Goal: Transaction & Acquisition: Purchase product/service

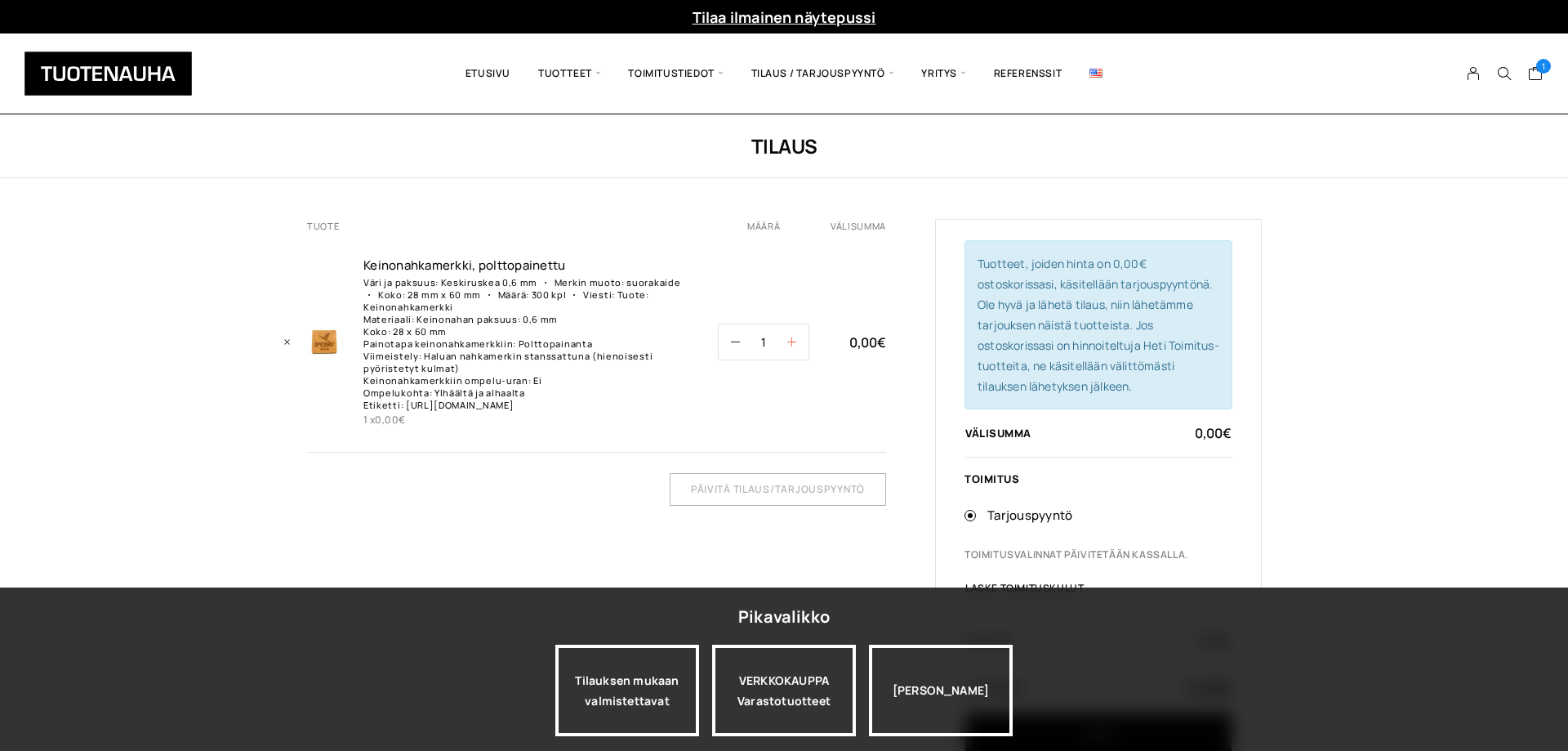
click at [798, 343] on button "button" at bounding box center [798, 342] width 21 height 35
click at [792, 346] on icon "button" at bounding box center [792, 342] width 9 height 9
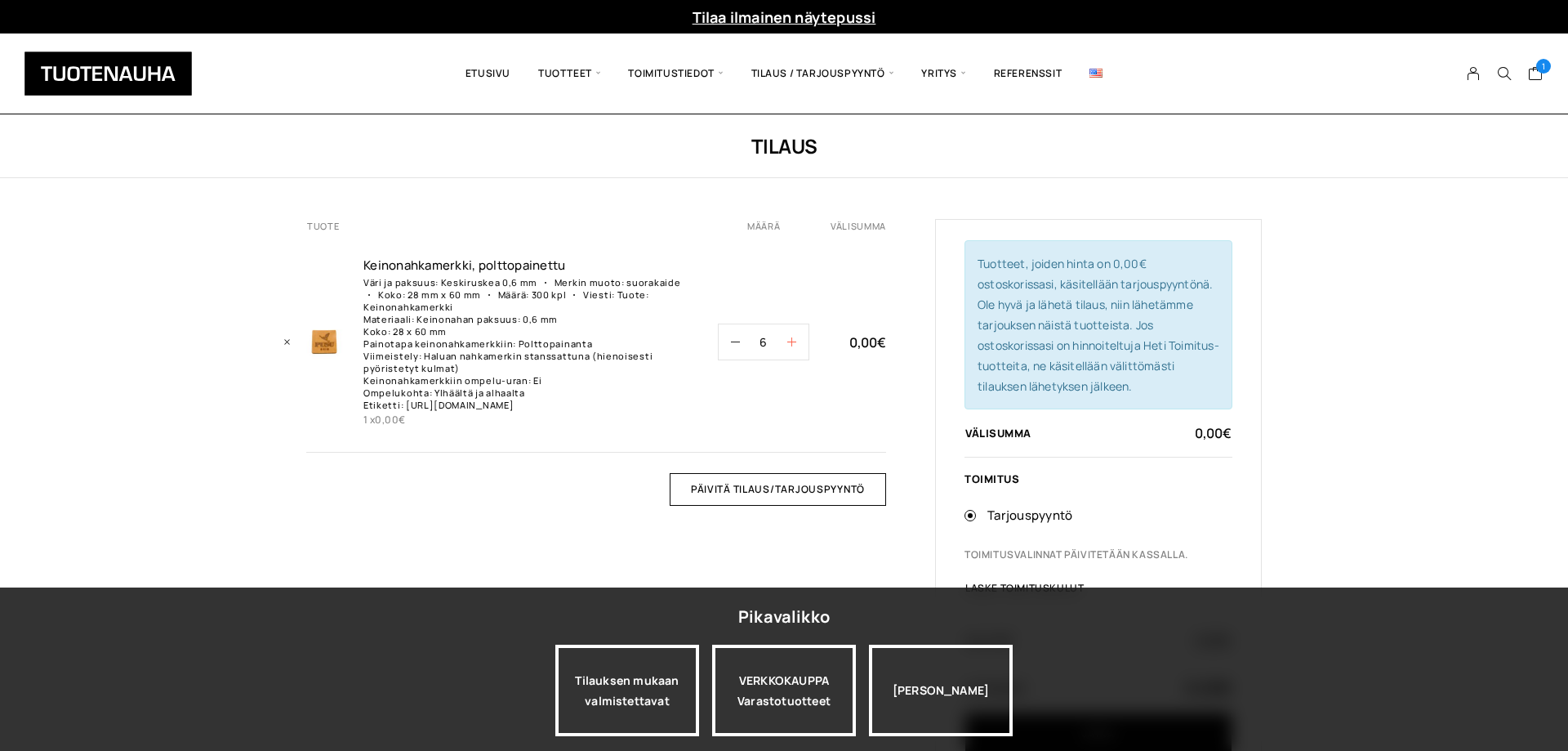
click at [792, 346] on icon "button" at bounding box center [792, 342] width 9 height 9
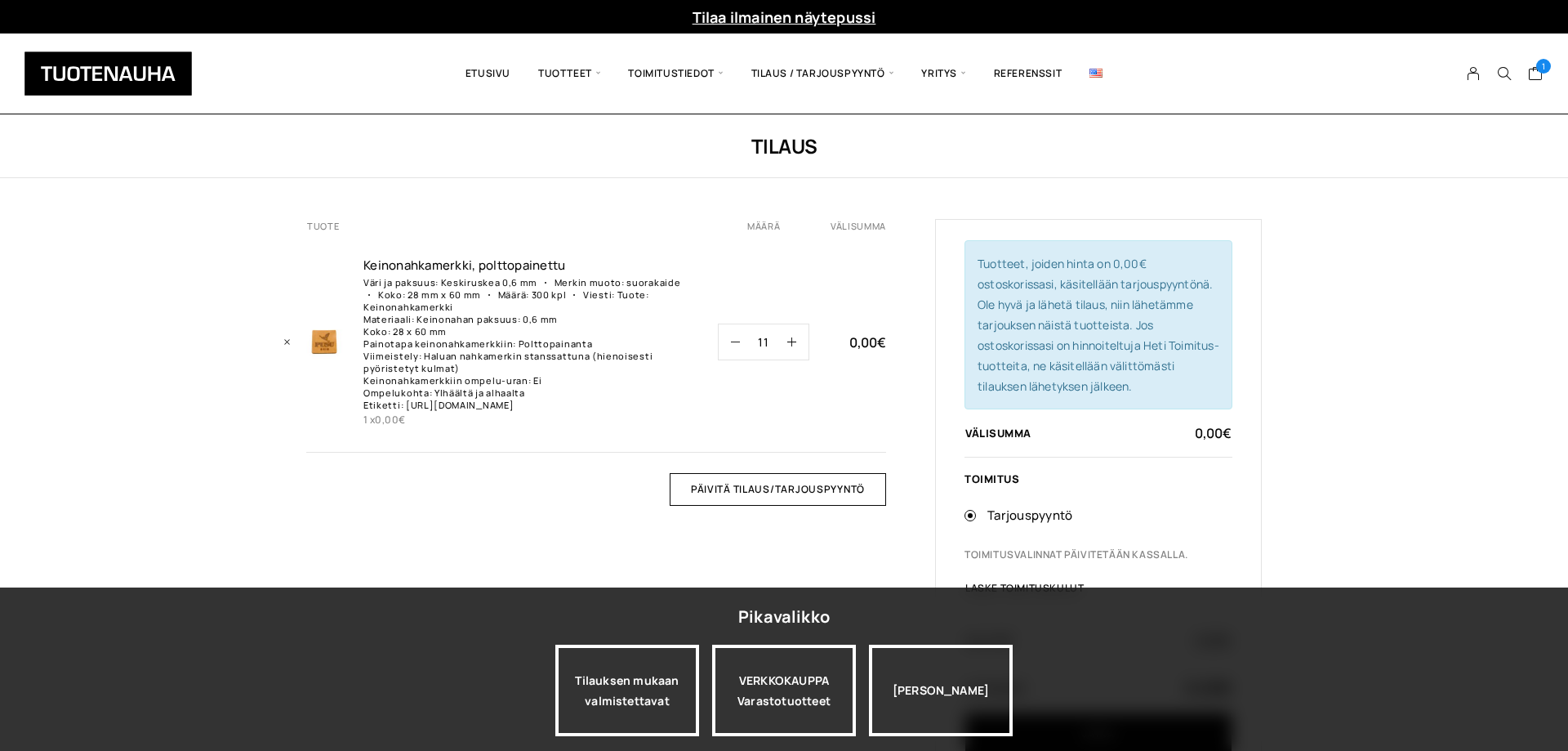
drag, startPoint x: 769, startPoint y: 351, endPoint x: 724, endPoint y: 357, distance: 45.4
click at [739, 357] on input "11" at bounding box center [763, 342] width 47 height 35
type input "300"
click at [870, 423] on td "0,00 €" at bounding box center [858, 343] width 56 height 220
click at [836, 505] on input "Päivitä tilaus/tarjouspyyntö" at bounding box center [777, 489] width 216 height 32
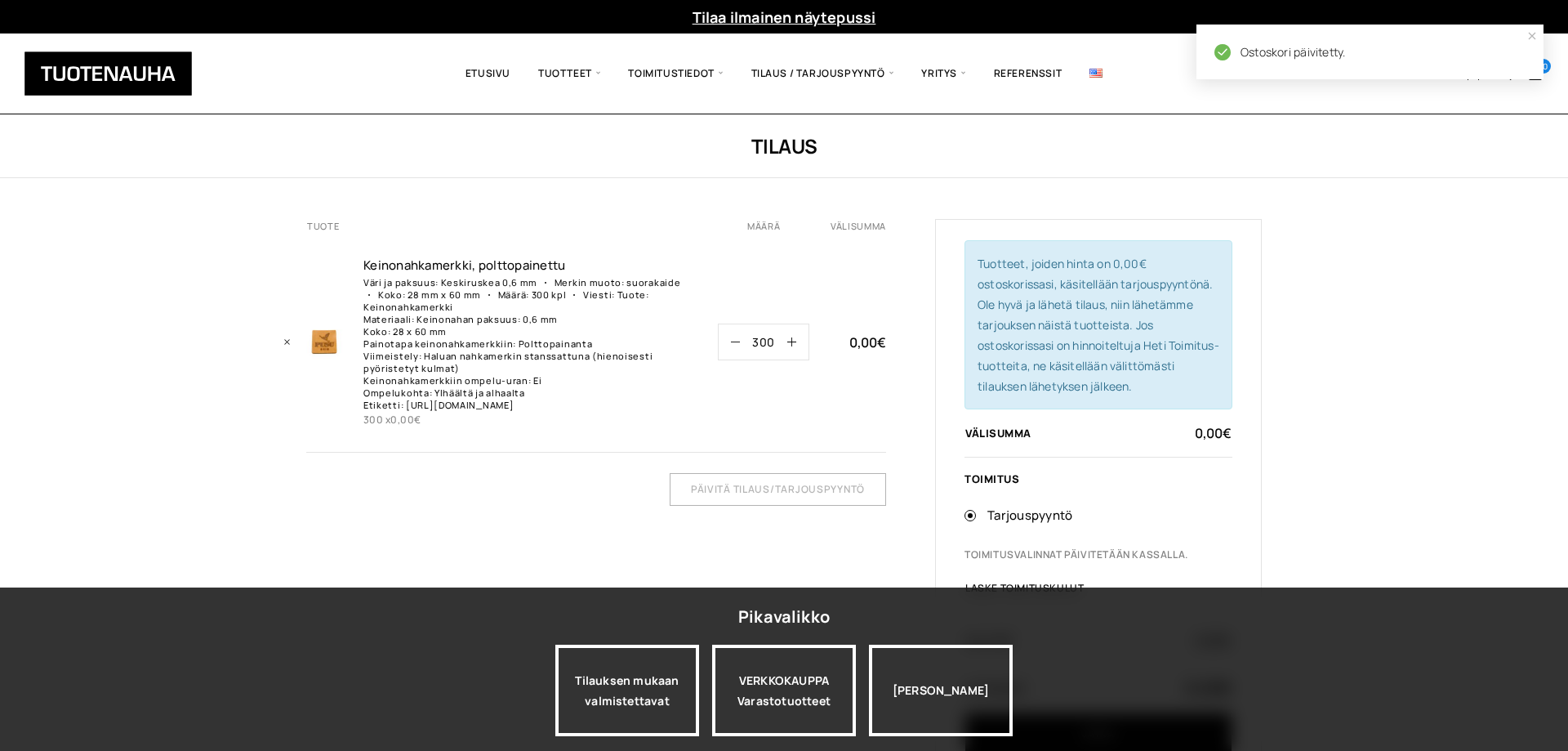
drag, startPoint x: 776, startPoint y: 347, endPoint x: 711, endPoint y: 349, distance: 65.0
click at [739, 349] on input "300" at bounding box center [763, 342] width 47 height 35
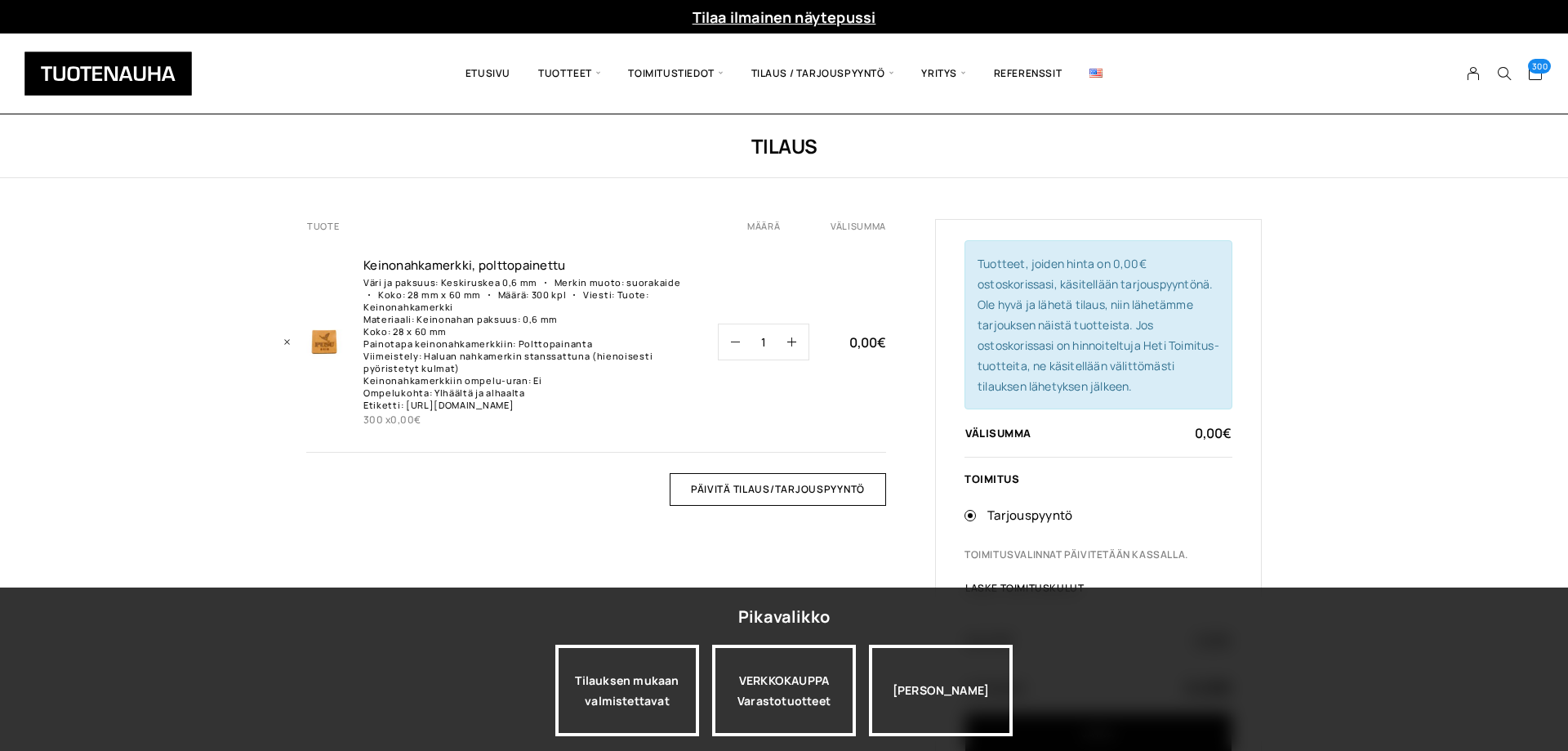
type input "1"
click at [809, 434] on td "Keinonahkamerkki, polttopainettu määrä 1" at bounding box center [773, 343] width 112 height 220
click at [841, 506] on input "Päivitä tilaus/tarjouspyyntö" at bounding box center [777, 489] width 216 height 32
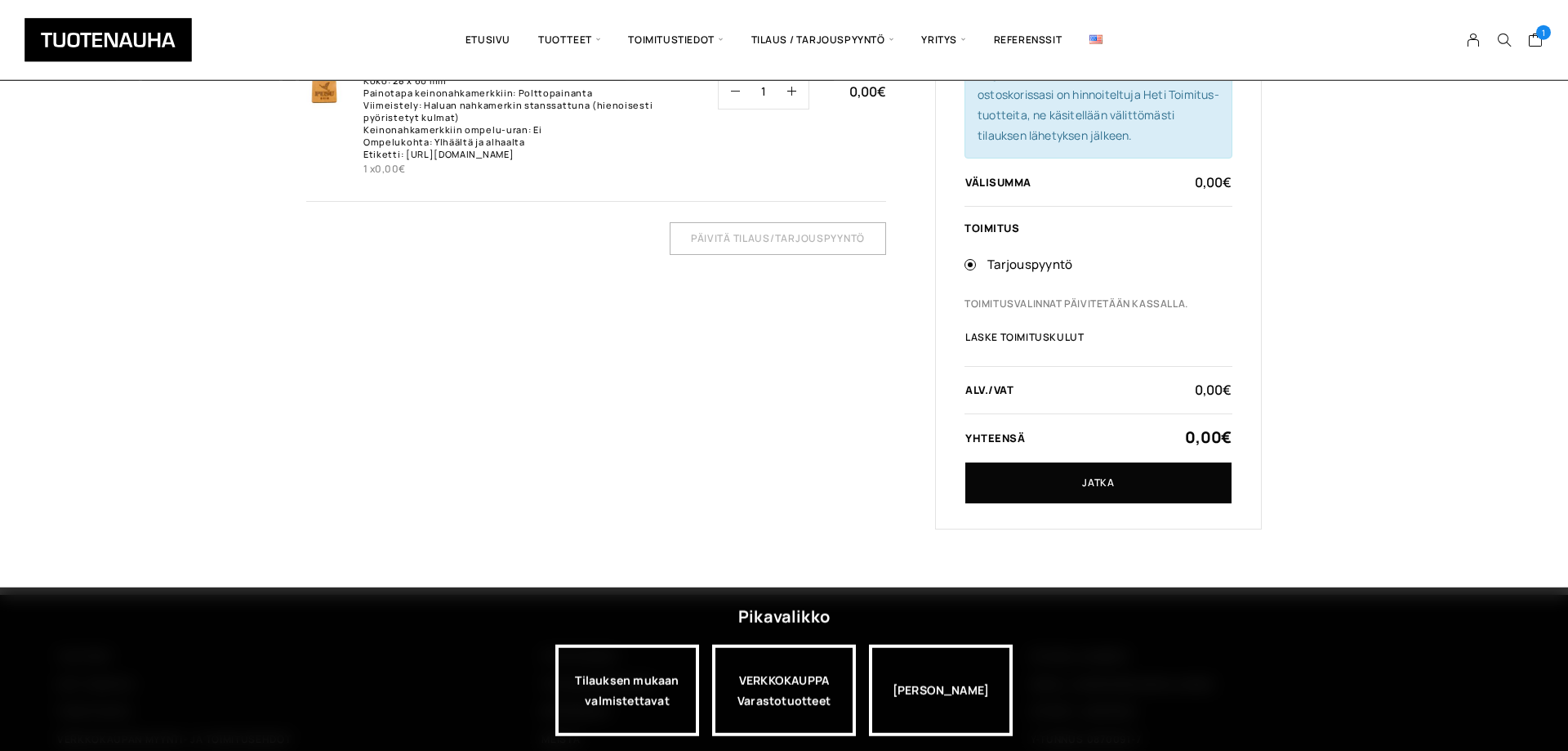
scroll to position [380, 0]
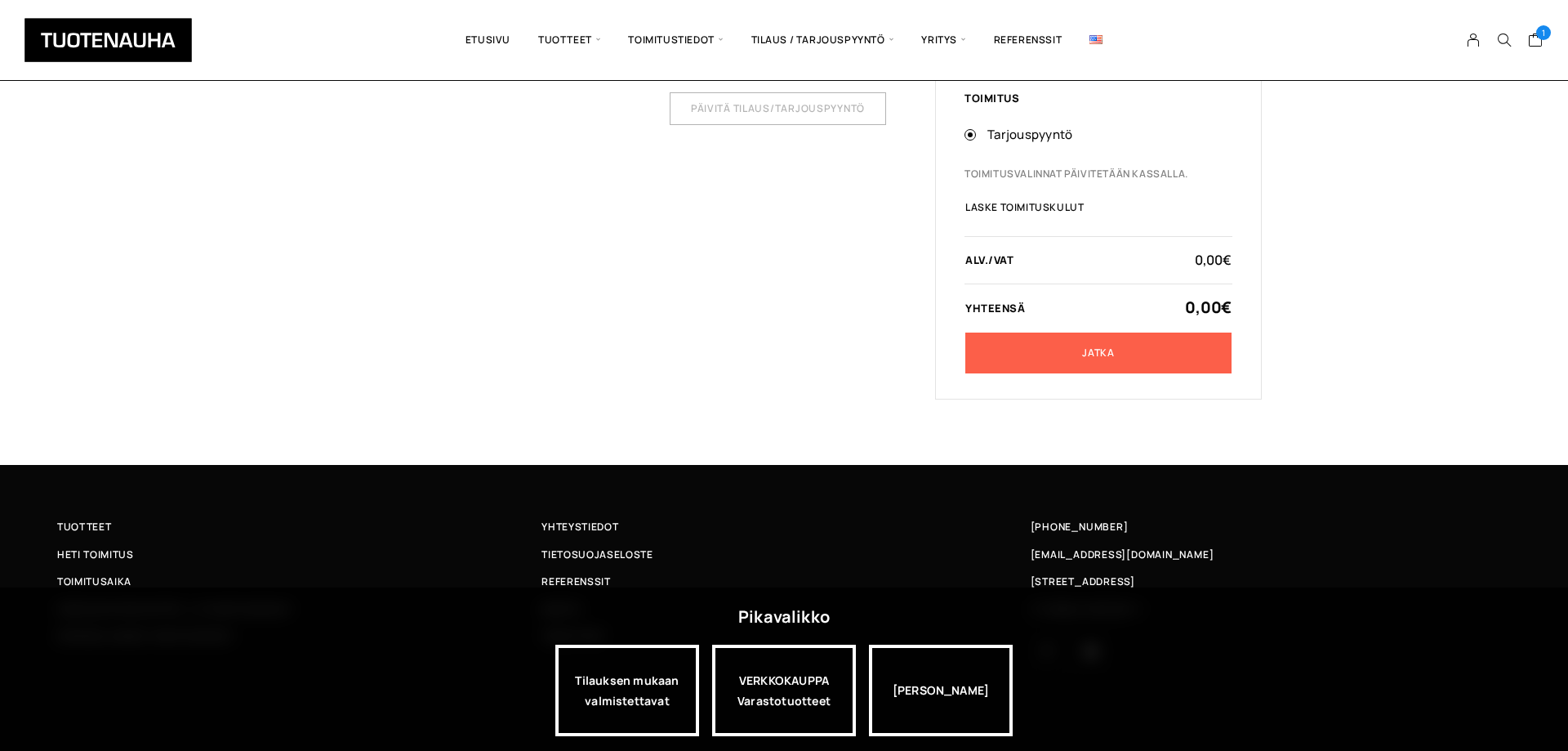
click at [1128, 362] on link "Jatka" at bounding box center [1098, 352] width 266 height 41
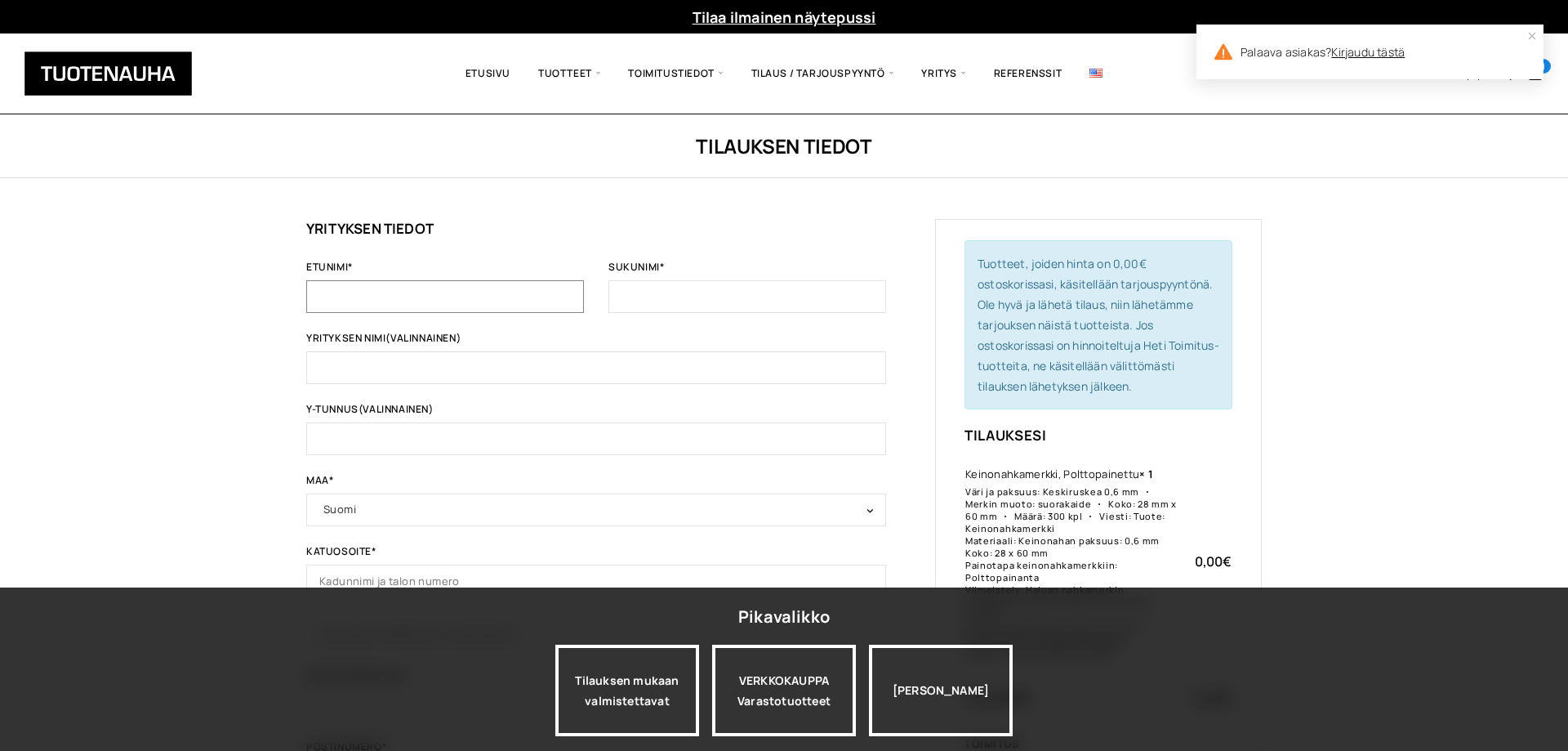
click at [377, 297] on input "Etunimi *" at bounding box center [445, 296] width 278 height 32
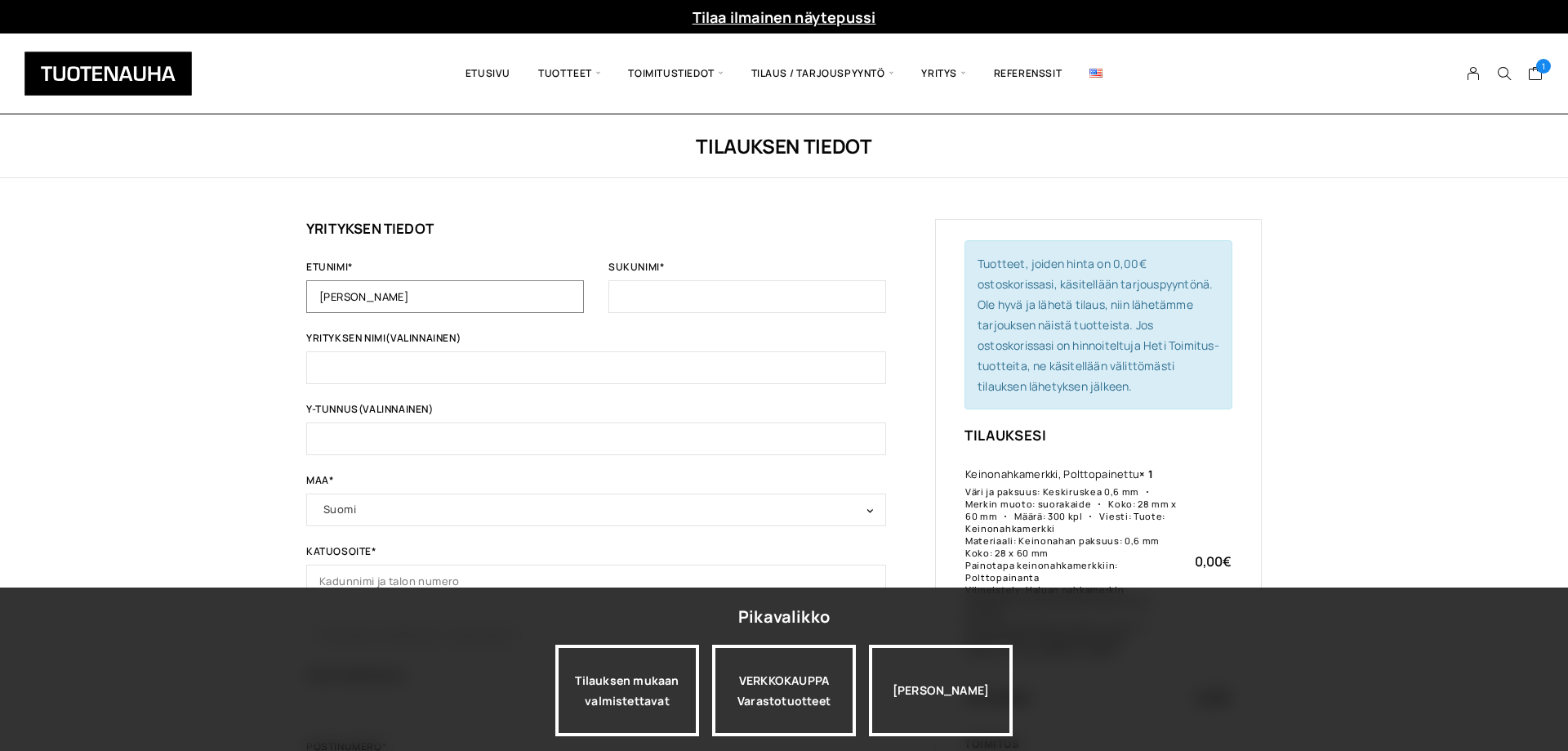
type input "[PERSON_NAME]"
click at [639, 301] on input "Sukunimi *" at bounding box center [746, 296] width 278 height 32
type input "[PERSON_NAME]"
click at [475, 370] on input "Yrityksen nimi (valinnainen)" at bounding box center [597, 367] width 580 height 32
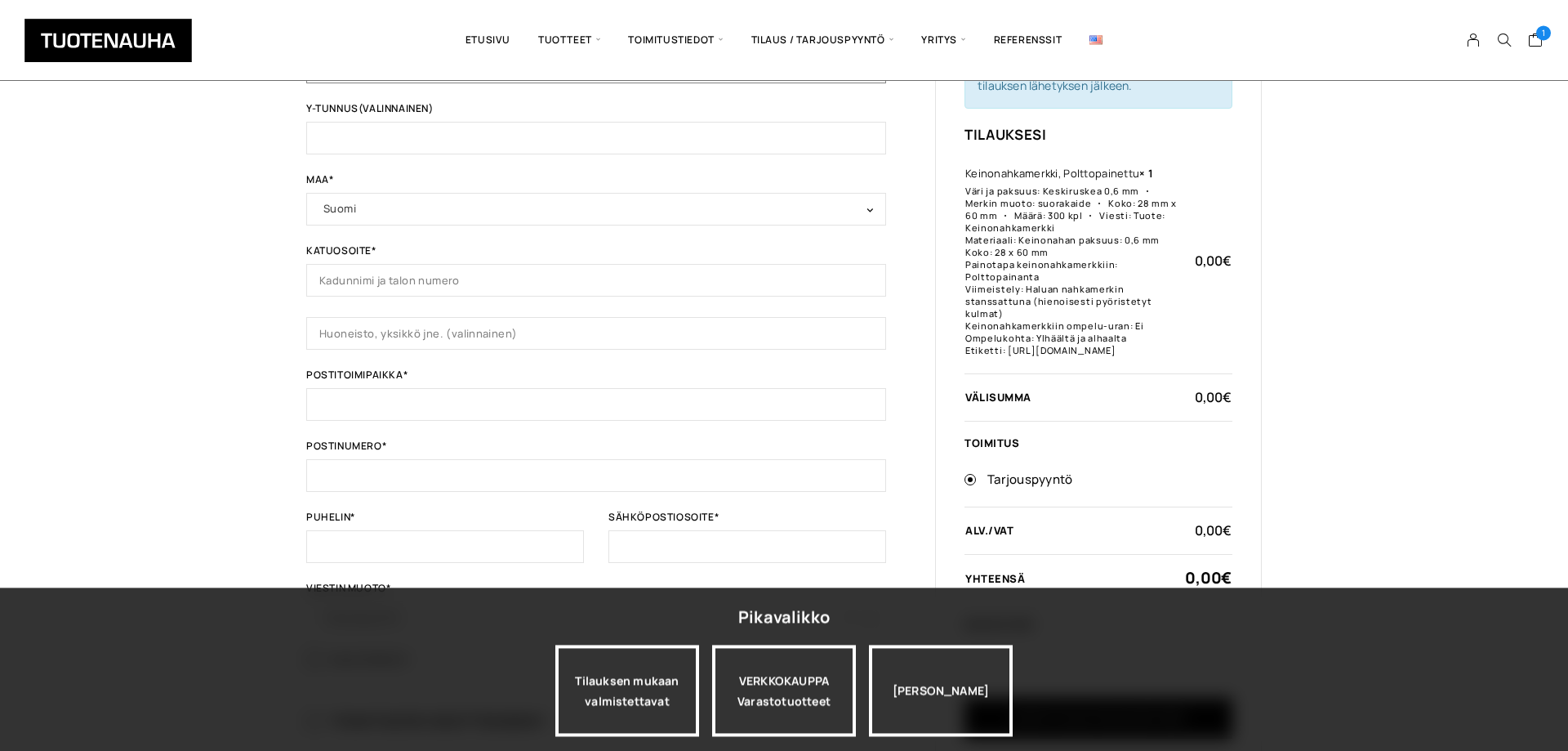
scroll to position [333, 0]
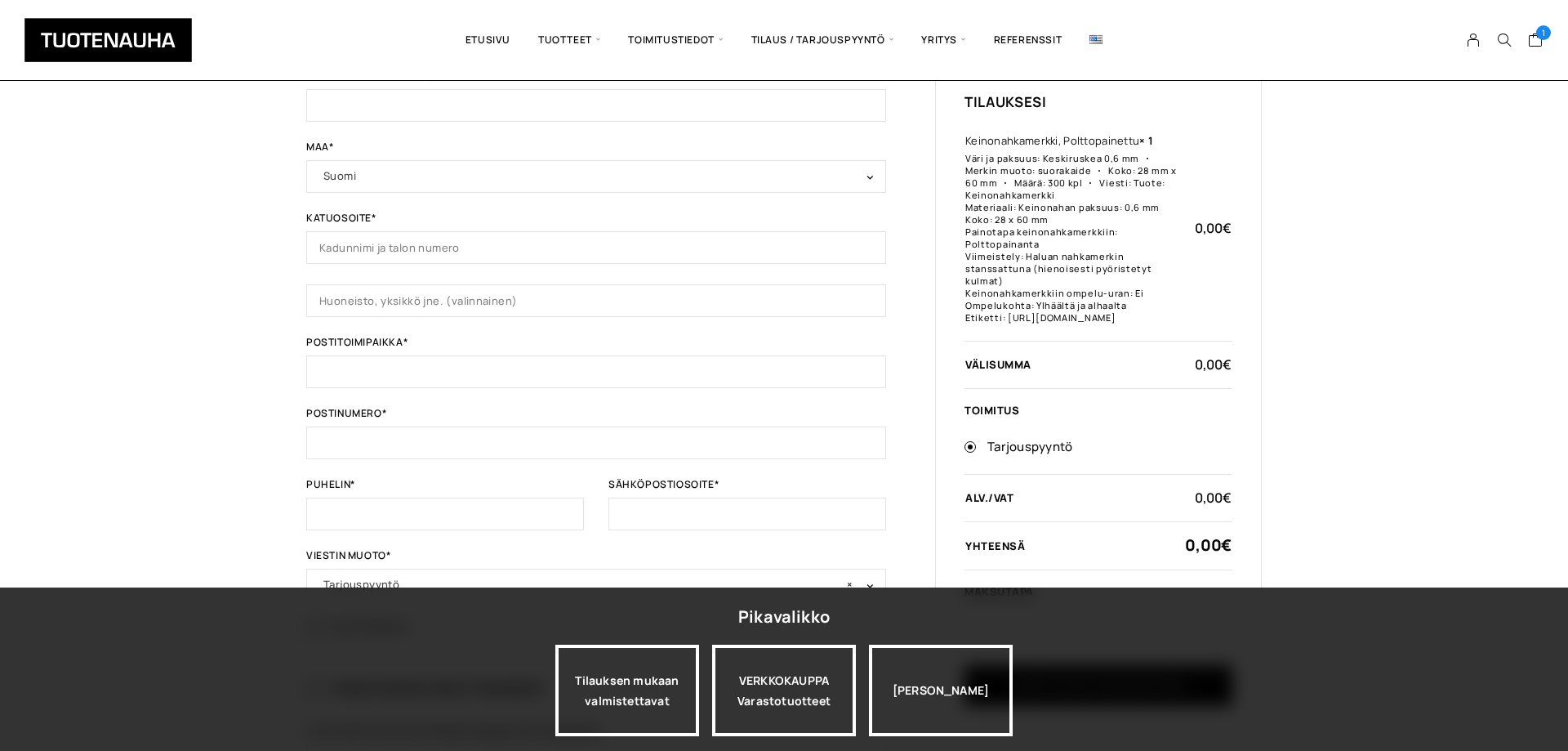
type input "Helsingin Villasukkatehdas Oy"
click at [445, 244] on input "Katuosoite *" at bounding box center [597, 247] width 580 height 32
type input "Holkkitie 14 A"
click at [432, 371] on input "Postitoimipaikka *" at bounding box center [597, 371] width 580 height 32
drag, startPoint x: 366, startPoint y: 373, endPoint x: 266, endPoint y: 360, distance: 100.8
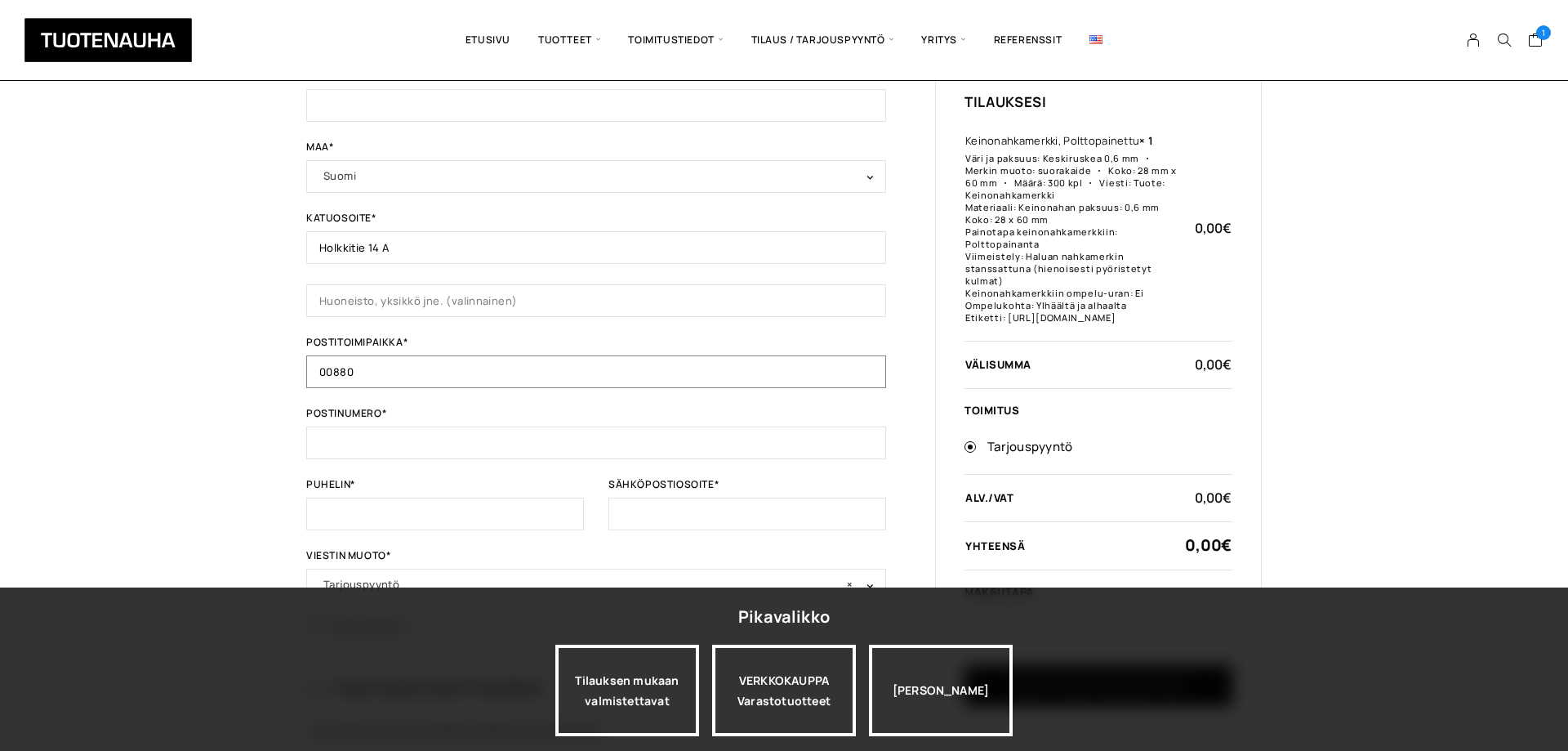
click at [307, 360] on input "00880" at bounding box center [597, 371] width 580 height 32
type input "HELSINKI"
click at [335, 441] on input "Postinumero *" at bounding box center [597, 443] width 580 height 32
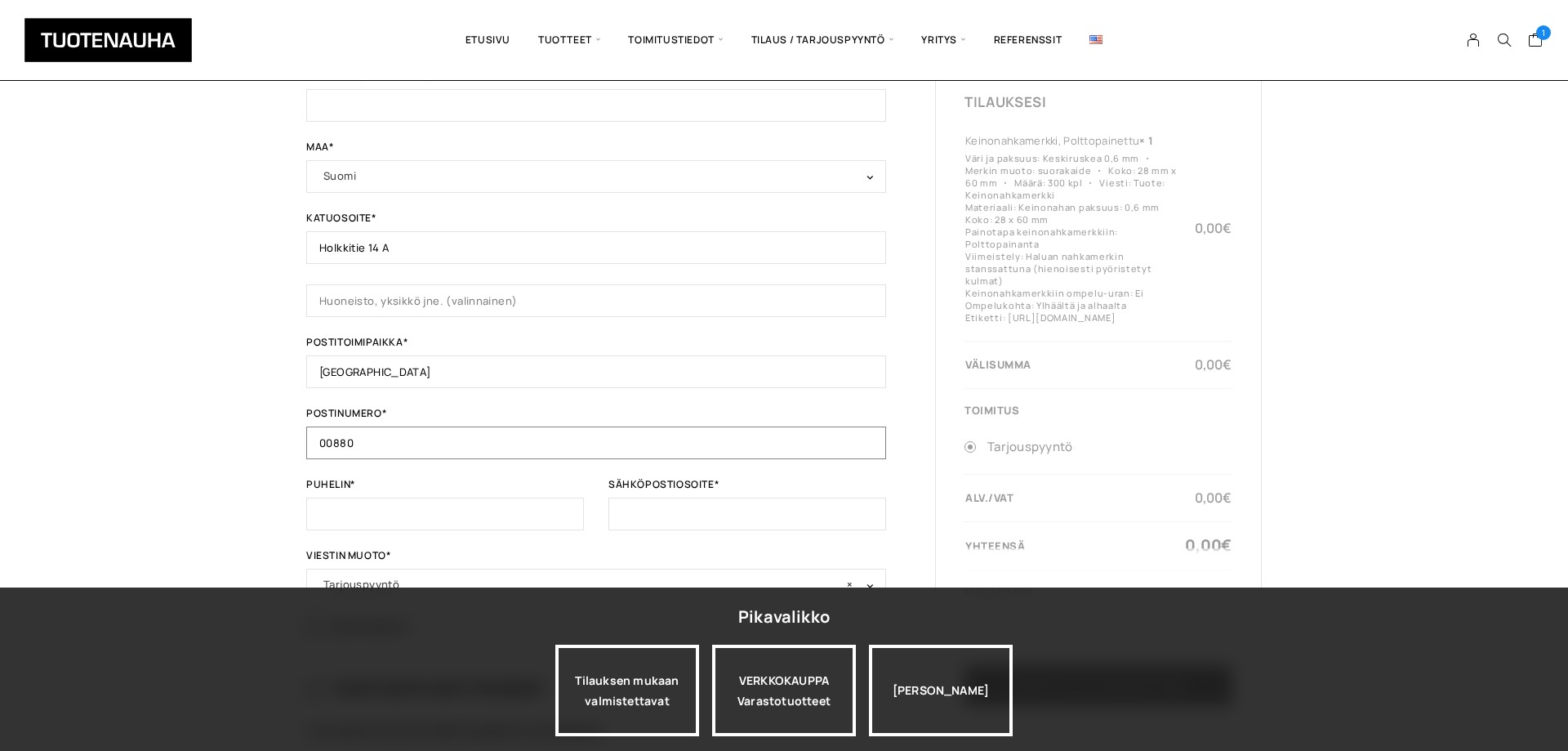
type input "00880"
click at [353, 503] on input "Puhelin *" at bounding box center [445, 514] width 278 height 32
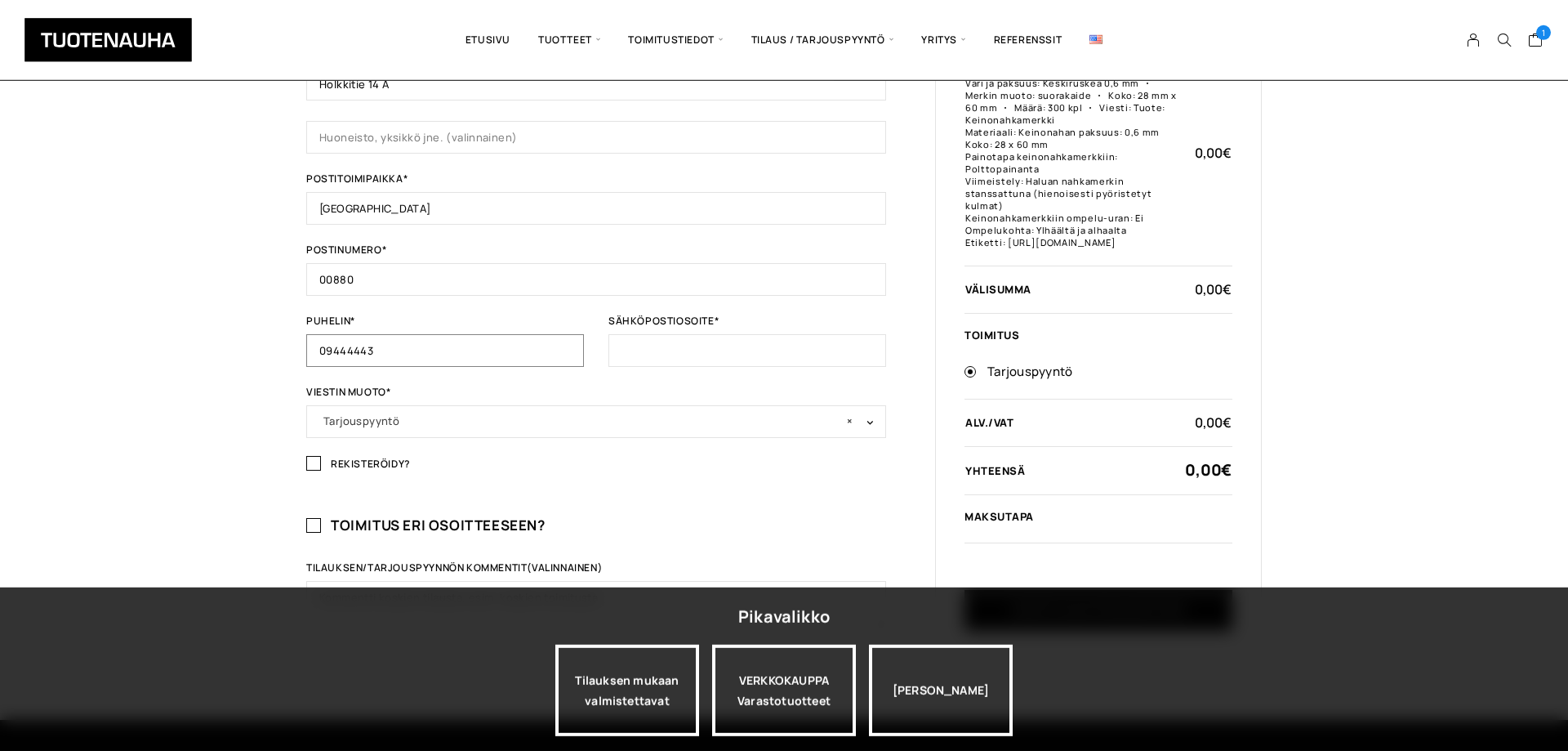
scroll to position [499, 0]
type input "09444443"
click at [647, 351] on input "Sähköpostiosoite *" at bounding box center [746, 346] width 278 height 32
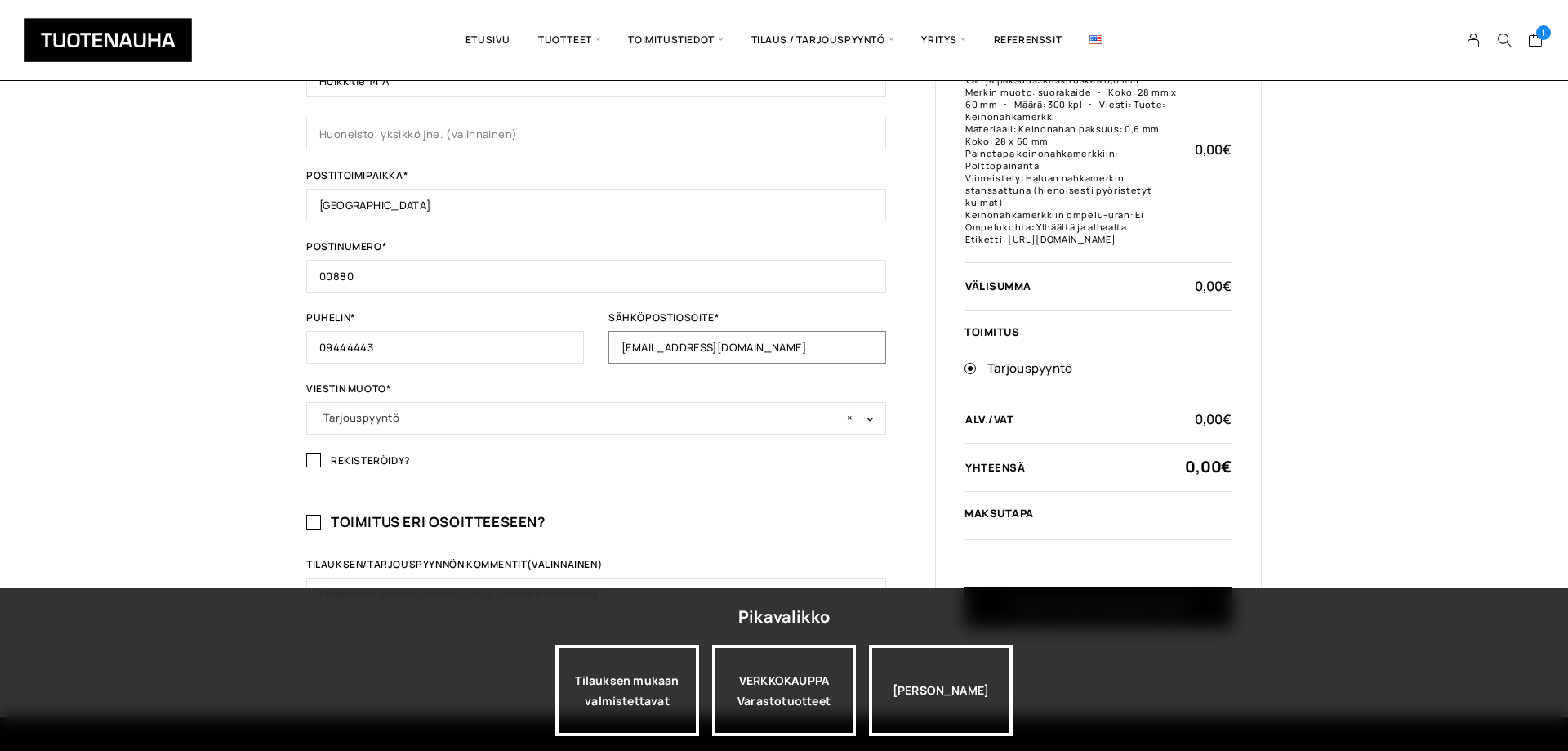
type input "info@helsinginvillasukkatehdas.fi"
click at [666, 475] on label "Rekisteröidy?" at bounding box center [597, 465] width 580 height 21
click at [321, 467] on input "Rekisteröidy?" at bounding box center [314, 459] width 15 height 15
checkbox input "true"
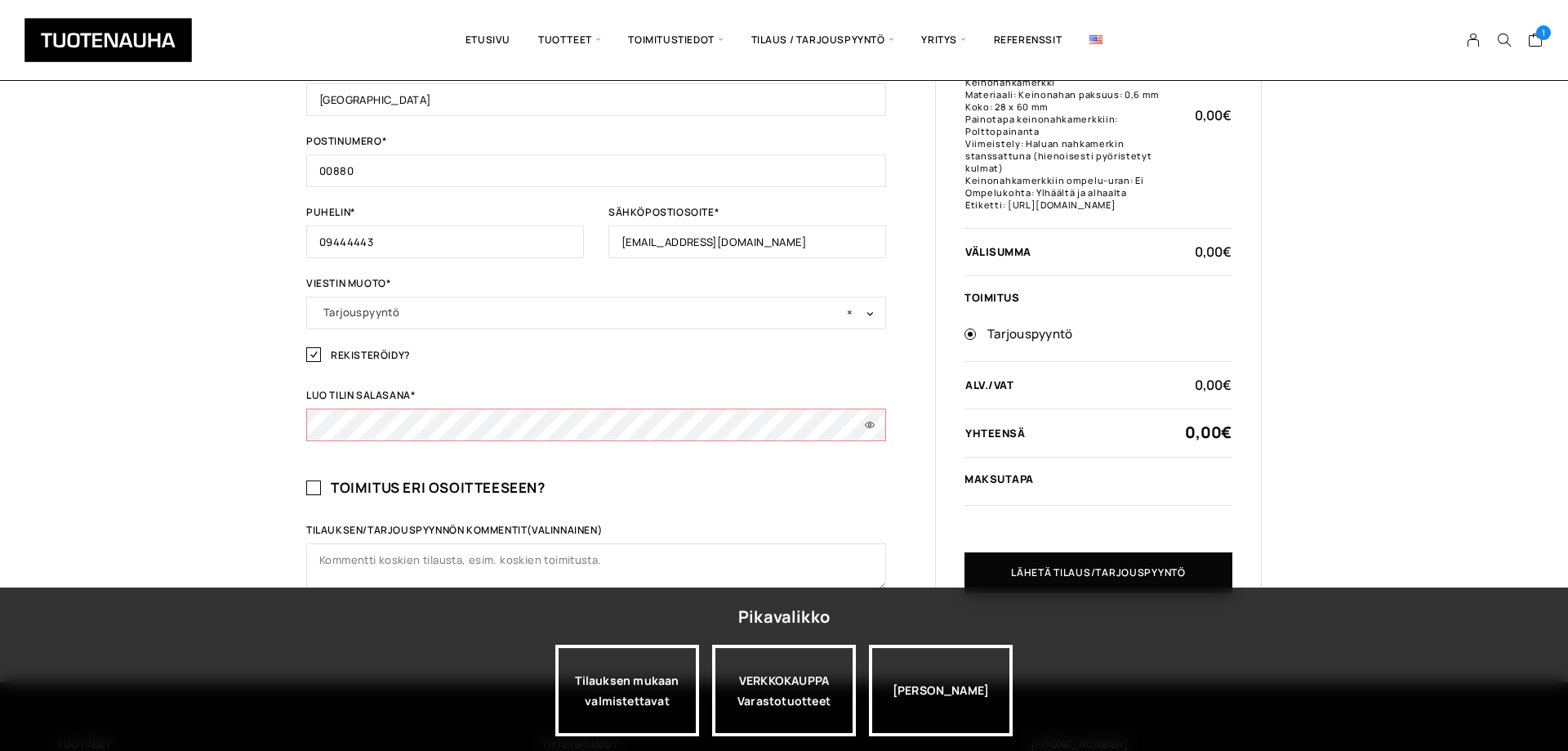
scroll to position [750, 0]
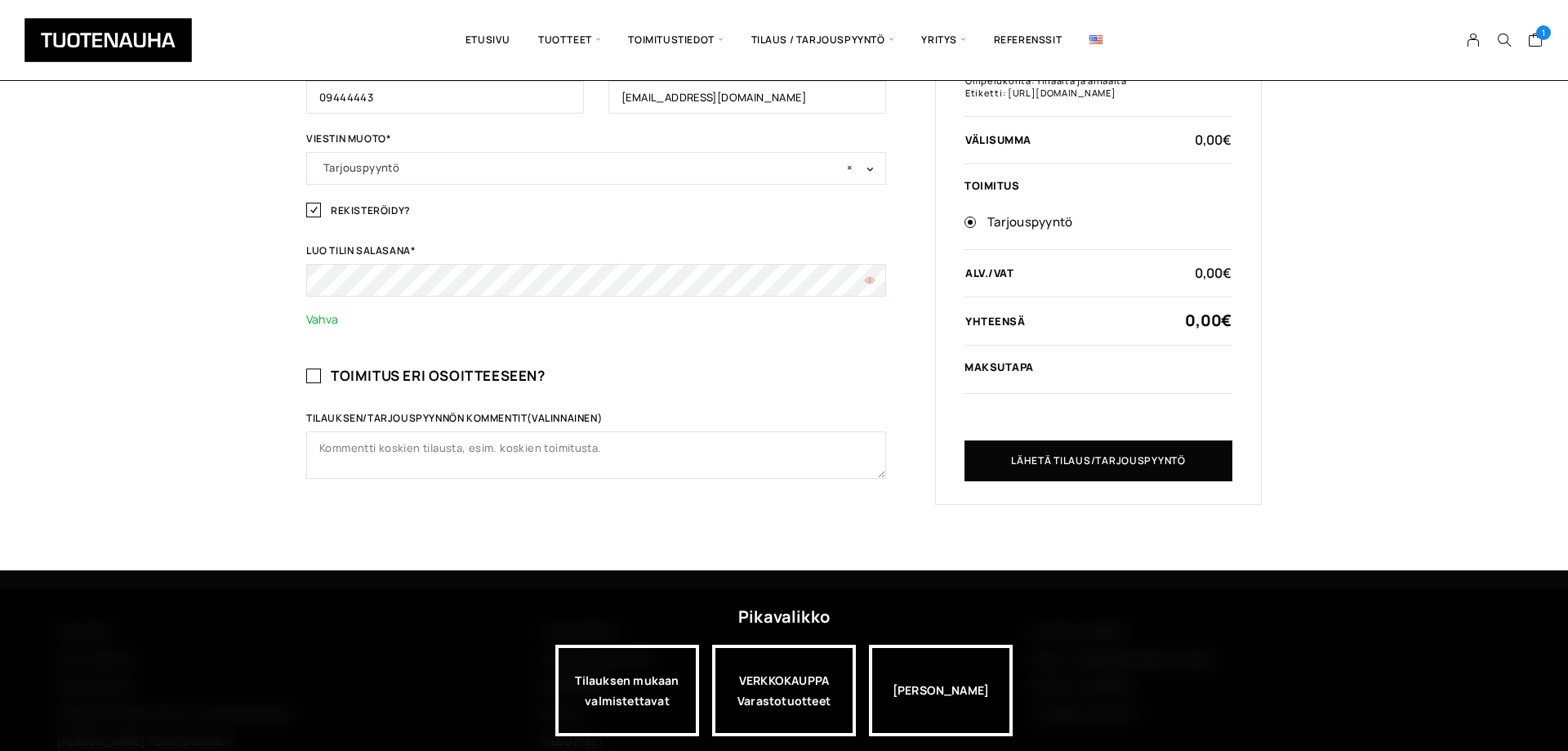
click at [872, 271] on button "Näytä salasana" at bounding box center [869, 280] width 32 height 32
click at [872, 271] on button "Piilota salasana" at bounding box center [869, 280] width 32 height 32
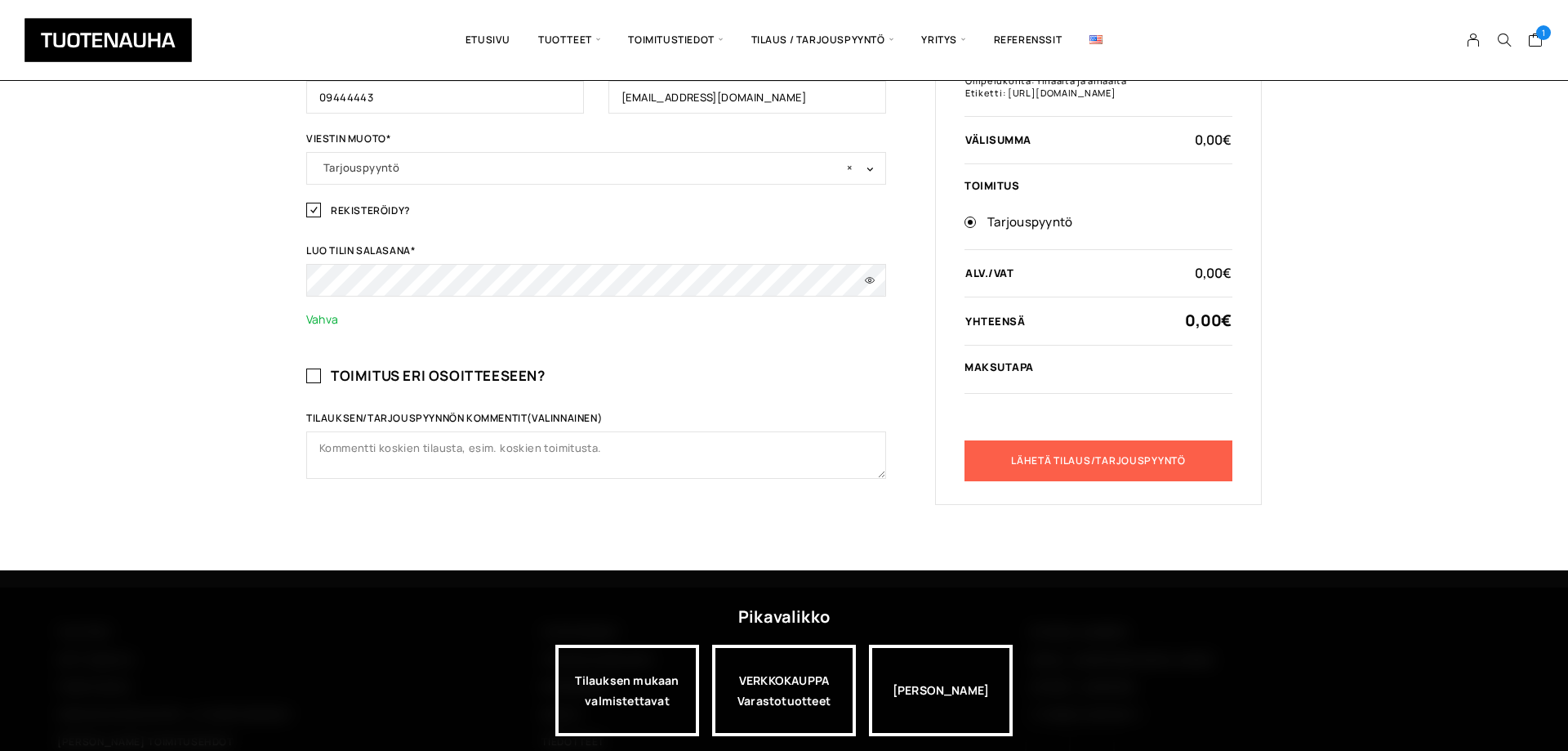
click at [1105, 464] on button "Lähetä tilaus/tarjouspyyntö" at bounding box center [1098, 460] width 268 height 41
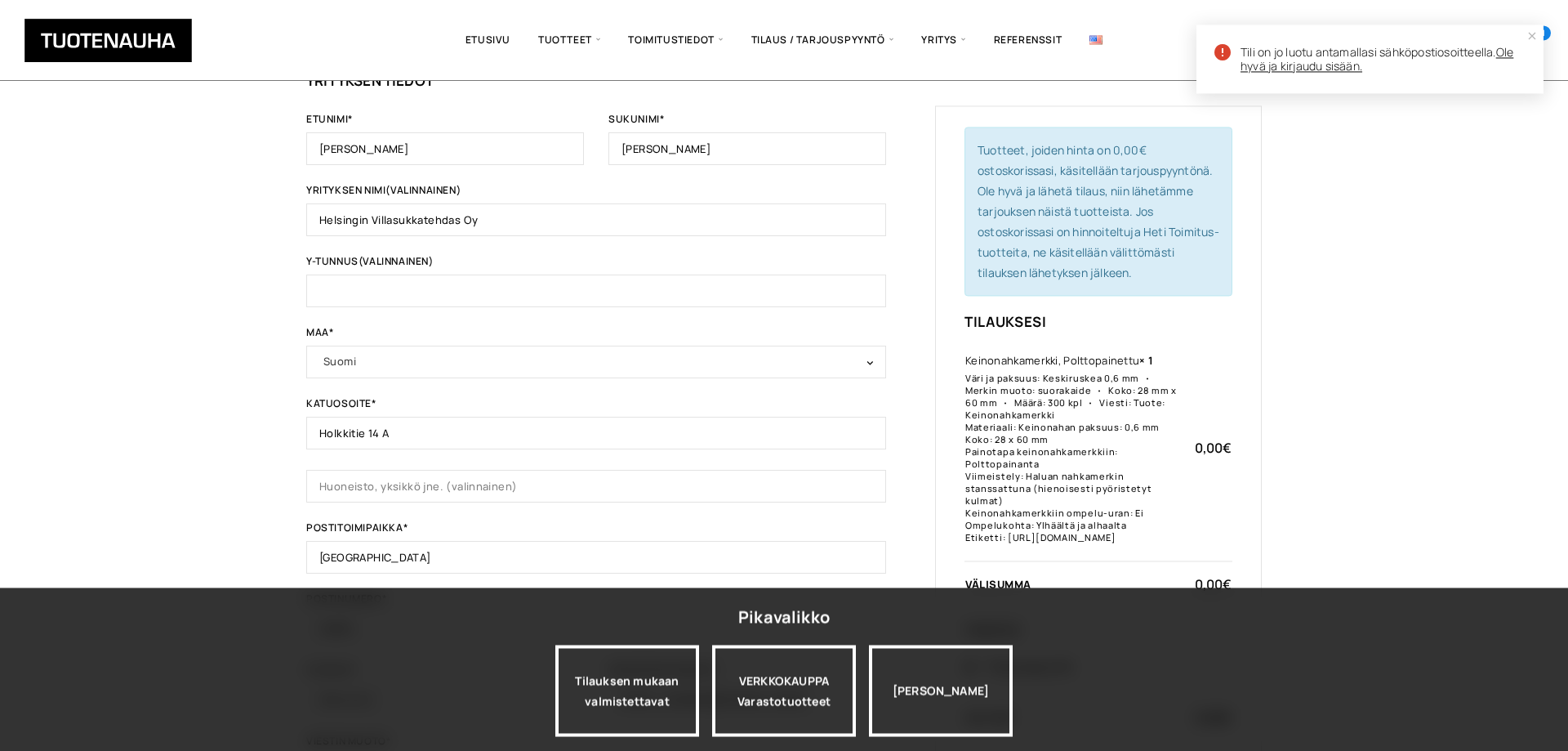
scroll to position [147, 0]
click at [1335, 64] on link "Ole hyvä ja kirjaudu sisään." at bounding box center [1376, 59] width 272 height 30
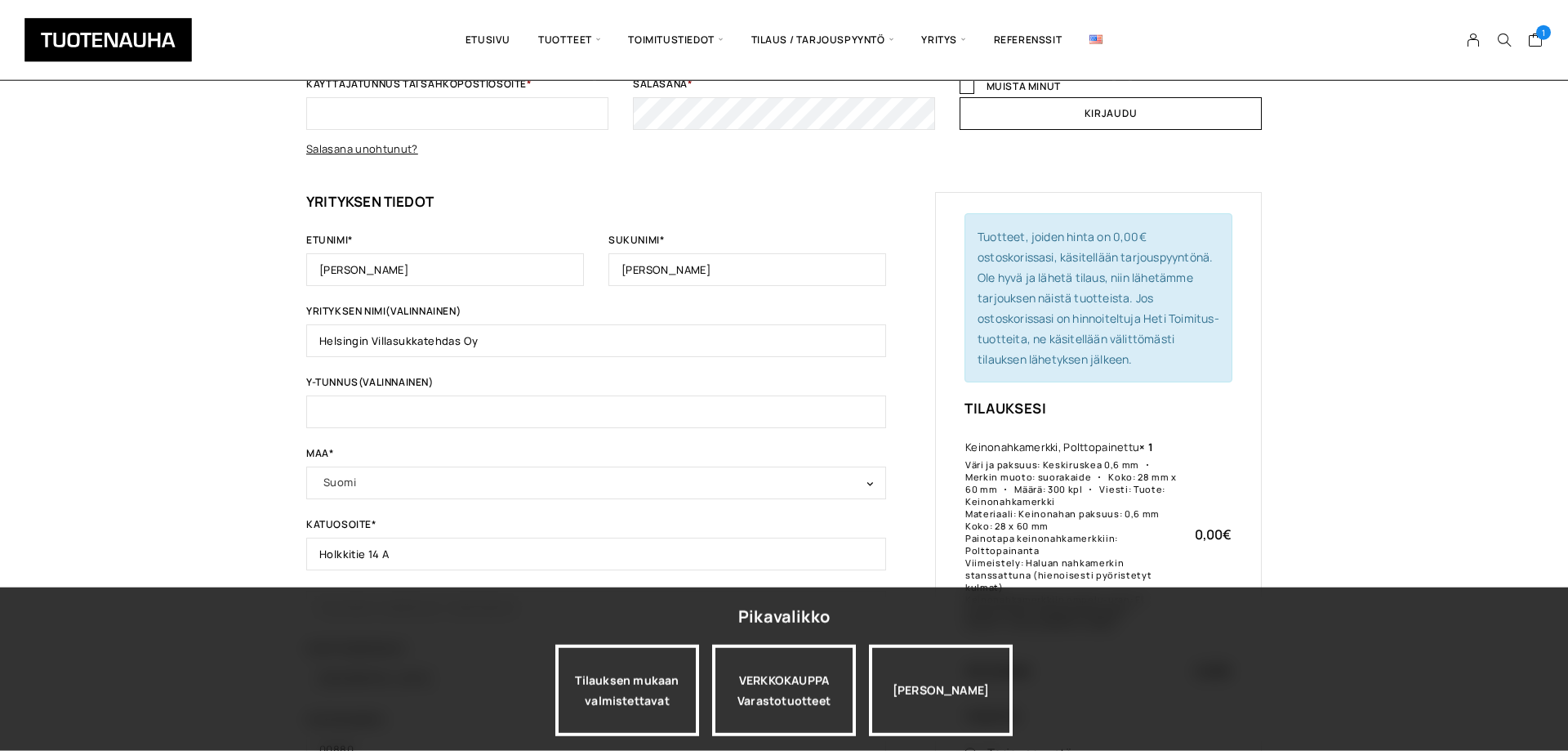
scroll to position [178, 0]
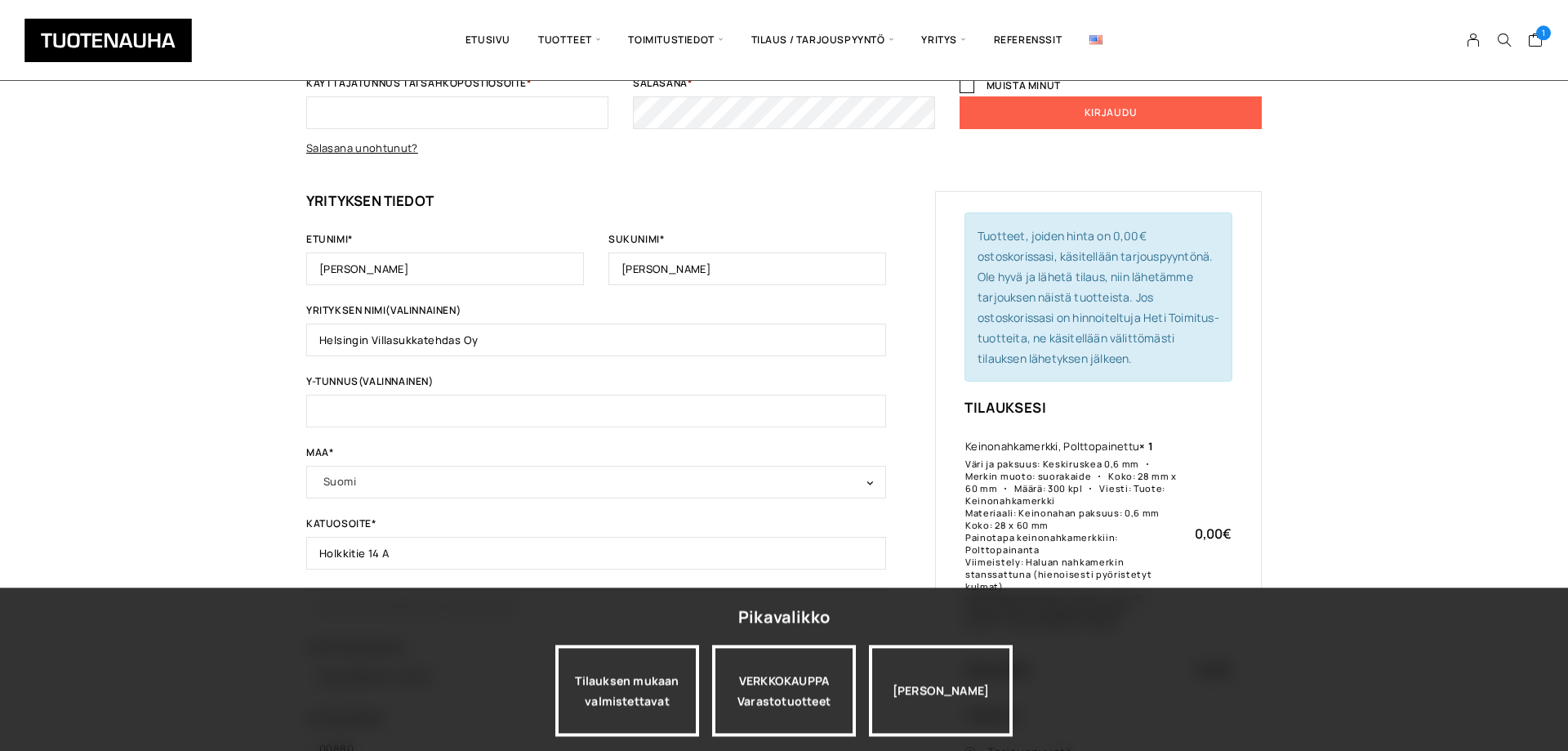
click at [1098, 110] on button "Kirjaudu" at bounding box center [1110, 112] width 302 height 32
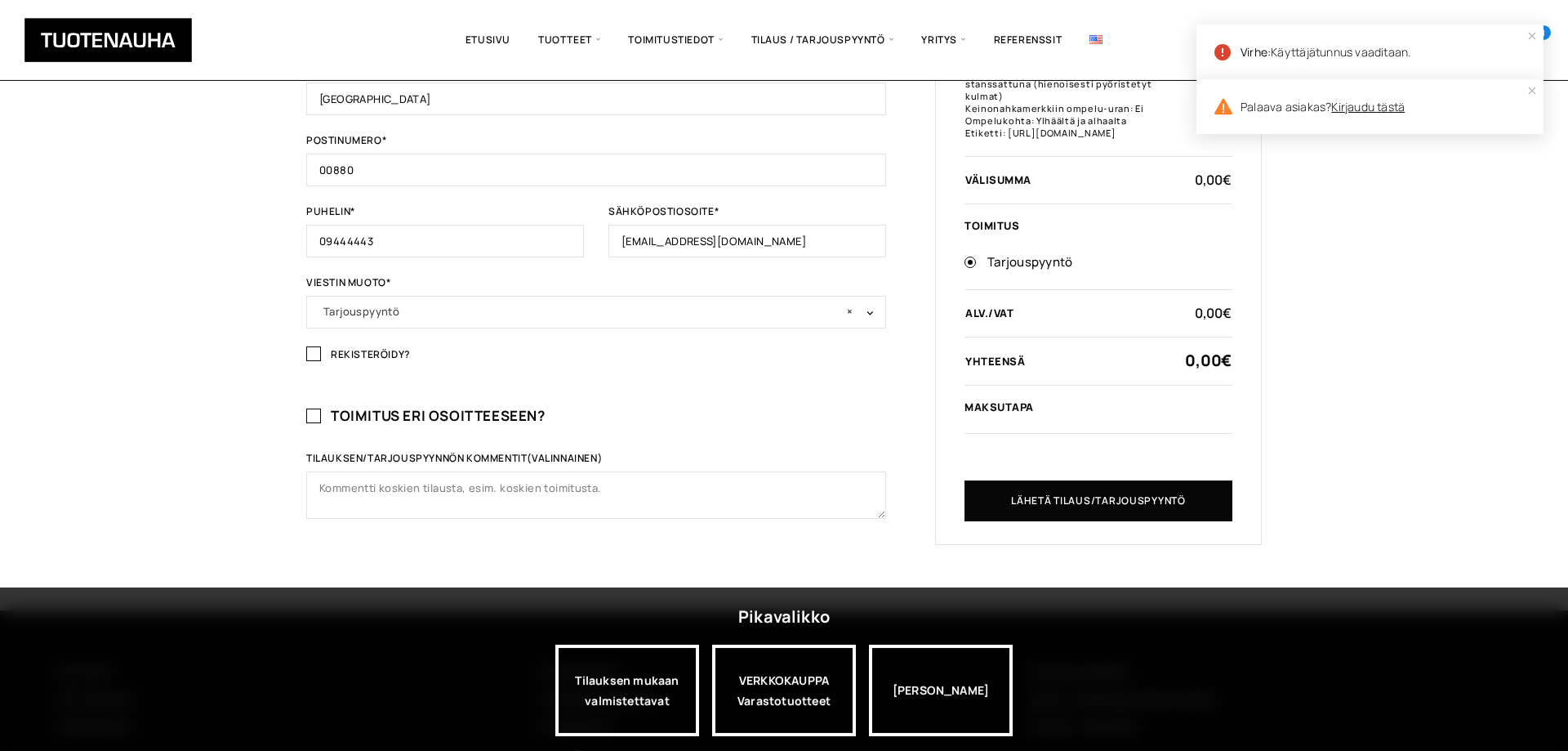
scroll to position [833, 0]
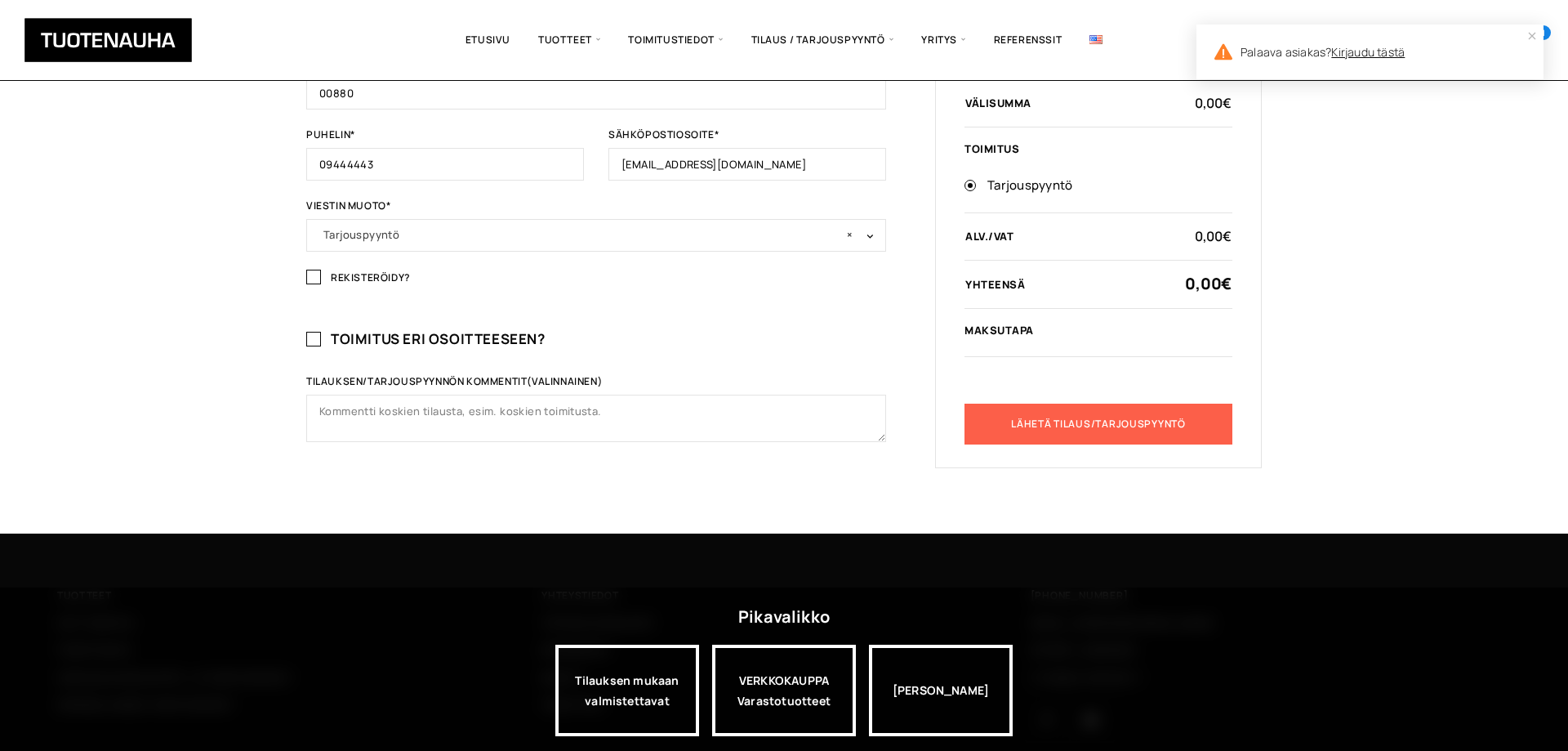
click at [1094, 423] on button "Lähetä tilaus/tarjouspyyntö" at bounding box center [1098, 423] width 268 height 41
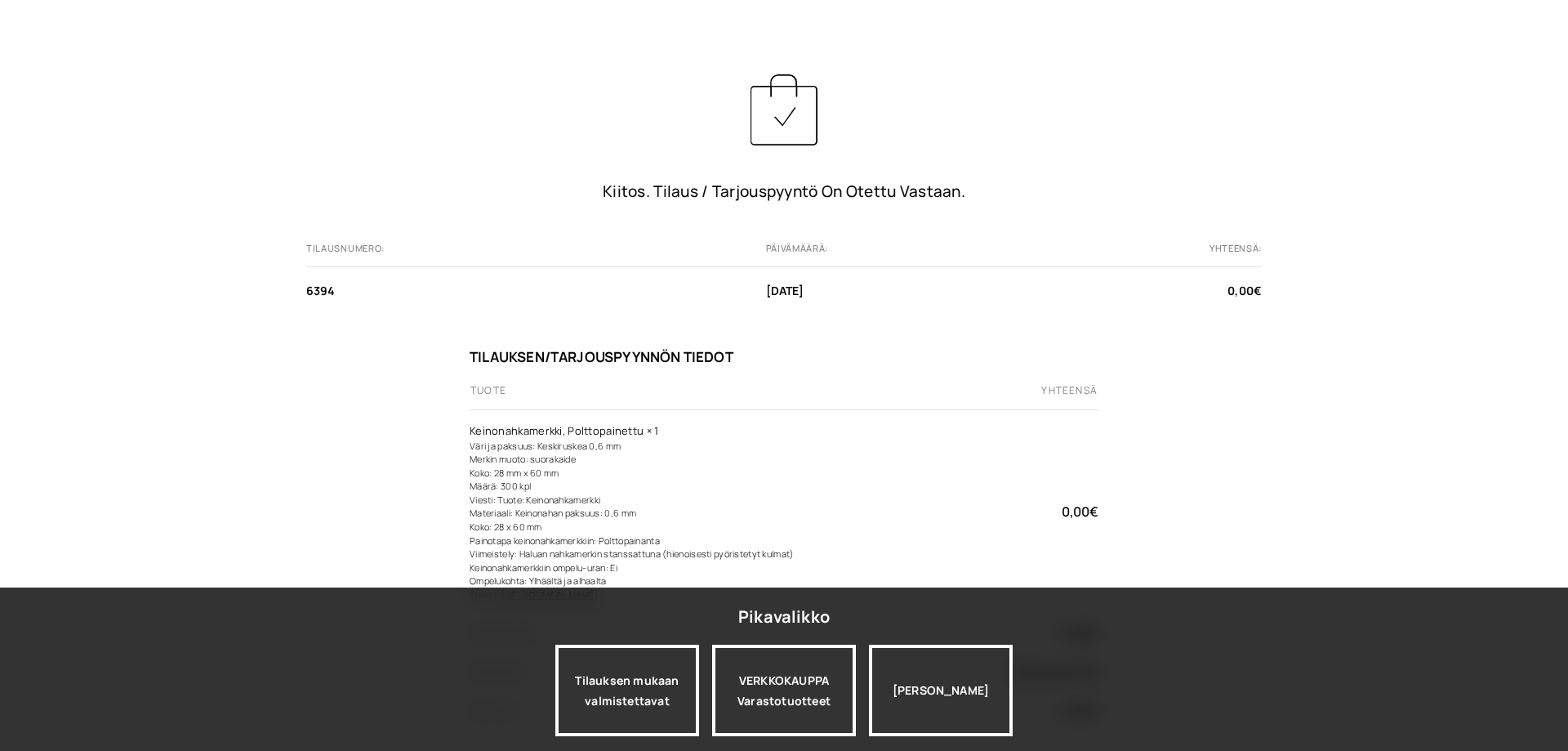
scroll to position [333, 0]
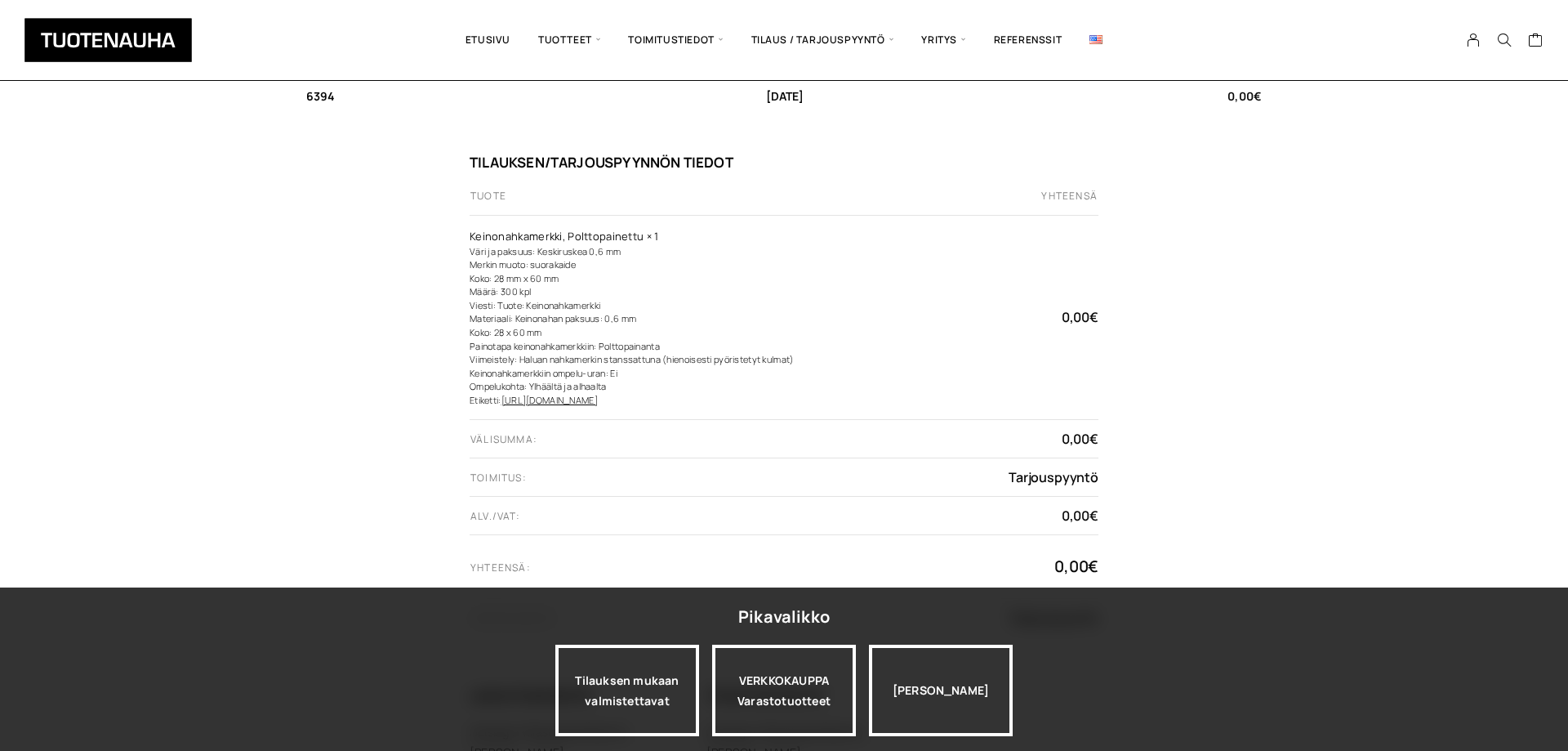
click at [1438, 350] on div "Kiitos. Tilaus / tarjouspyyntö on otettu vastaan. Tilausnumero: 6394 Päivämäärä…" at bounding box center [784, 372] width 1568 height 1184
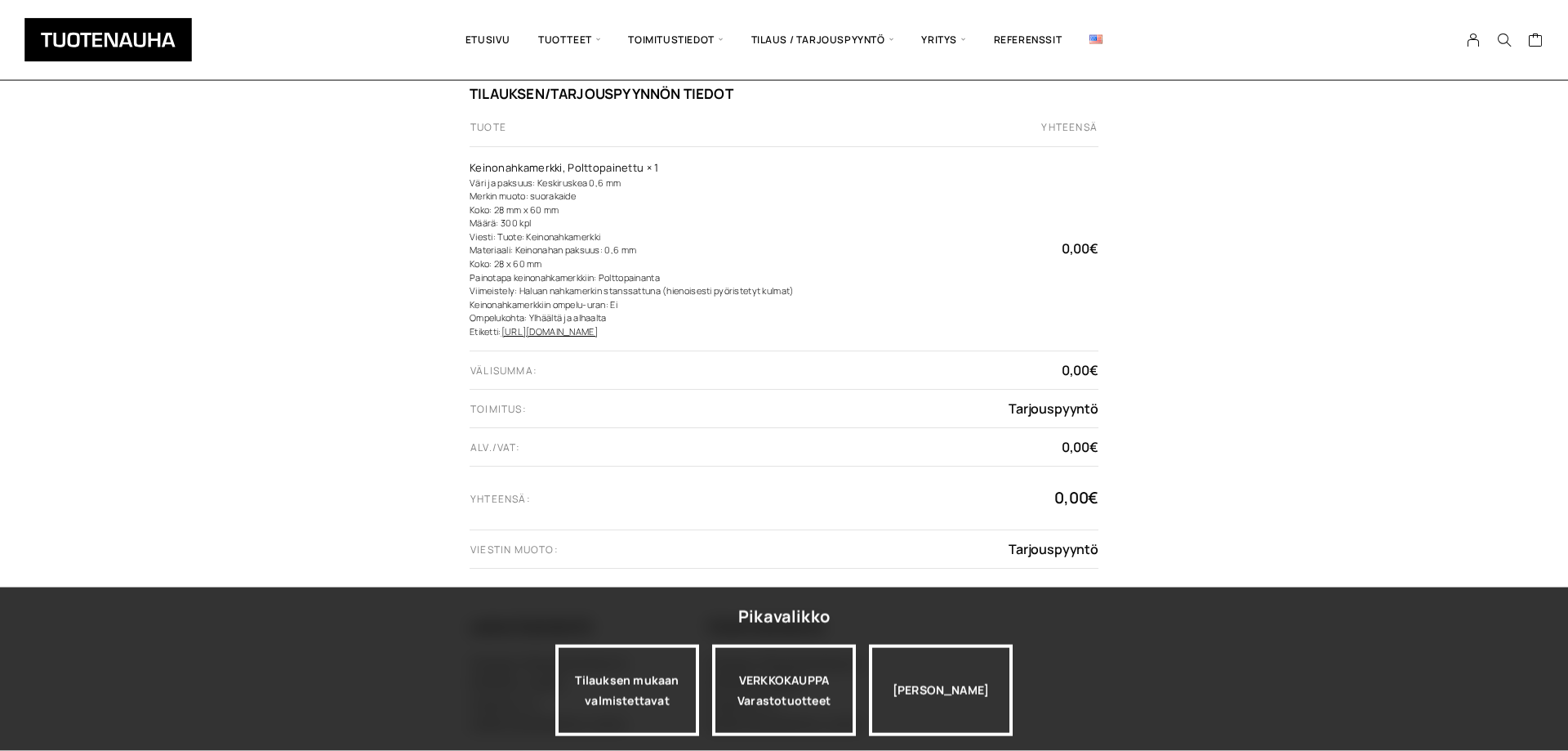
scroll to position [812, 0]
